Goal: Task Accomplishment & Management: Use online tool/utility

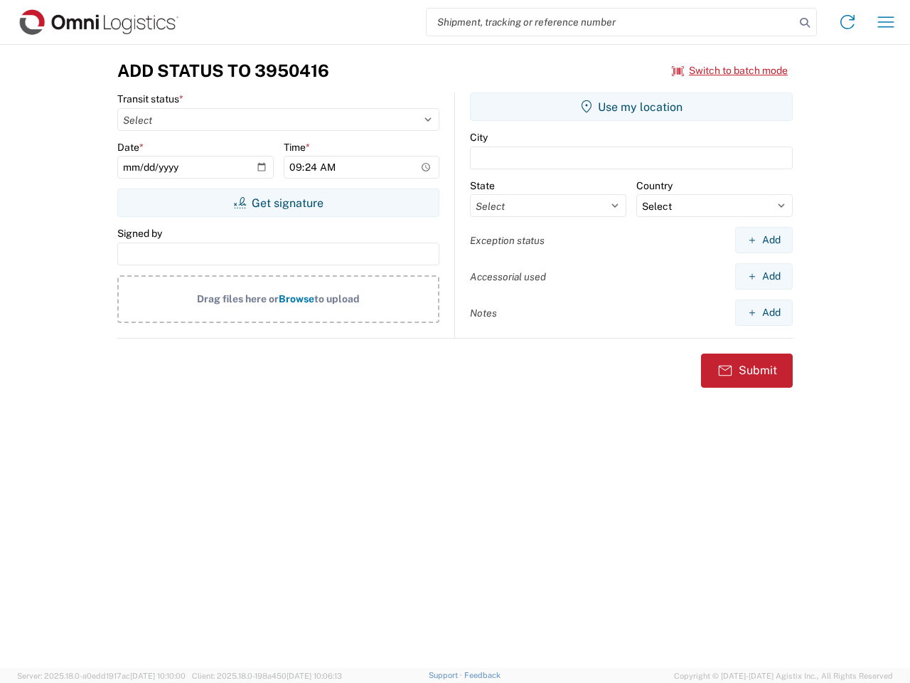
click at [611, 22] on input "search" at bounding box center [611, 22] width 368 height 27
click at [805, 23] on icon at bounding box center [805, 23] width 20 height 20
click at [848, 22] on icon at bounding box center [847, 22] width 23 height 23
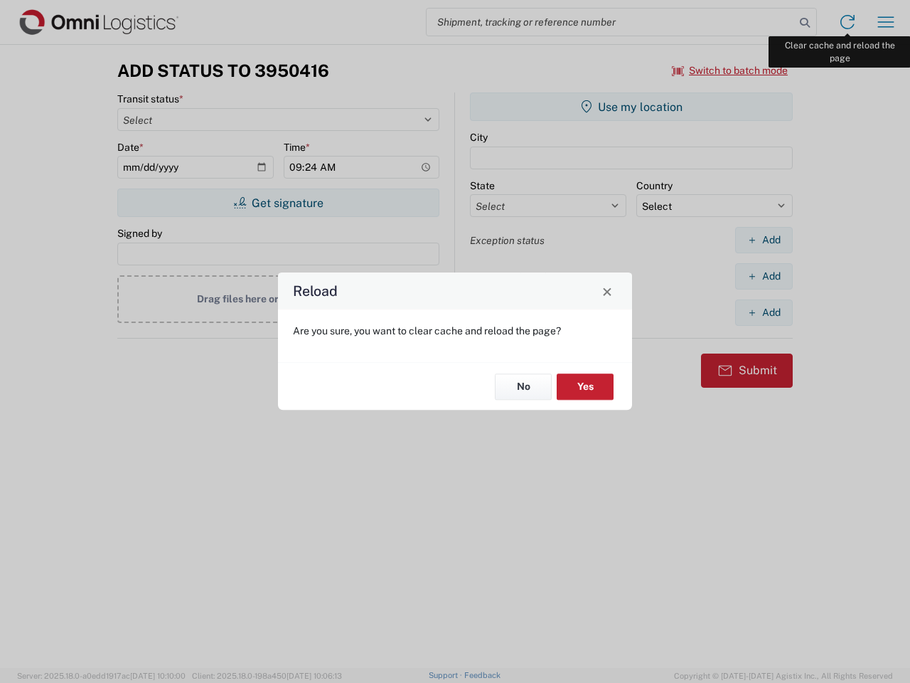
click at [886, 22] on div "Reload Are you sure, you want to clear cache and reload the page? No Yes" at bounding box center [455, 341] width 910 height 683
click at [730, 70] on div "Reload Are you sure, you want to clear cache and reload the page? No Yes" at bounding box center [455, 341] width 910 height 683
click at [278, 203] on div "Reload Are you sure, you want to clear cache and reload the page? No Yes" at bounding box center [455, 341] width 910 height 683
click at [631, 107] on div "Reload Are you sure, you want to clear cache and reload the page? No Yes" at bounding box center [455, 341] width 910 height 683
click at [764, 240] on div "Reload Are you sure, you want to clear cache and reload the page? No Yes" at bounding box center [455, 341] width 910 height 683
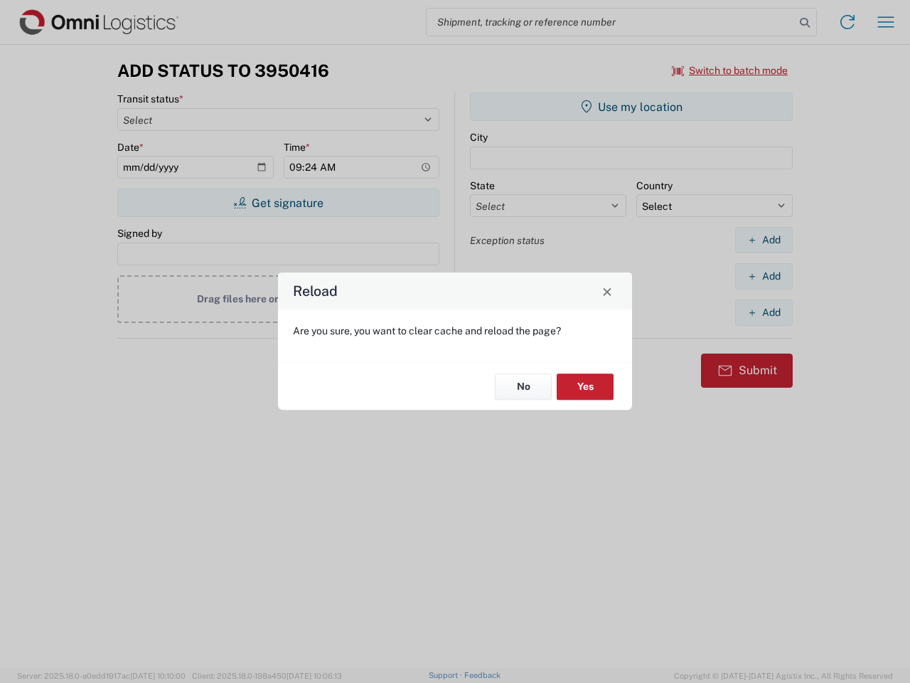
click at [764, 276] on div "Reload Are you sure, you want to clear cache and reload the page? No Yes" at bounding box center [455, 341] width 910 height 683
click at [764, 312] on div "Reload Are you sure, you want to clear cache and reload the page? No Yes" at bounding box center [455, 341] width 910 height 683
